Goal: Information Seeking & Learning: Find specific page/section

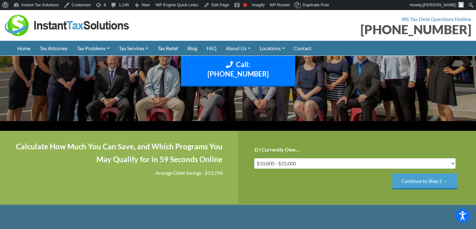
scroll to position [188, 0]
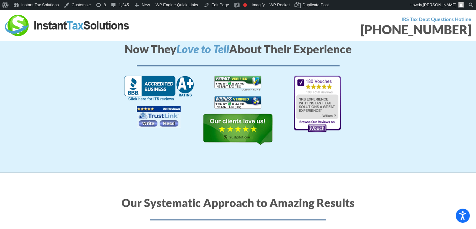
scroll to position [814, 0]
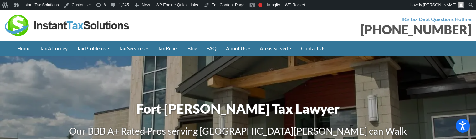
scroll to position [1056, 0]
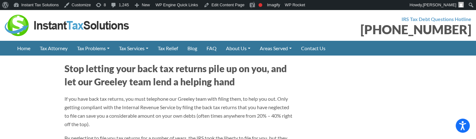
scroll to position [971, 0]
